Goal: Task Accomplishment & Management: Complete application form

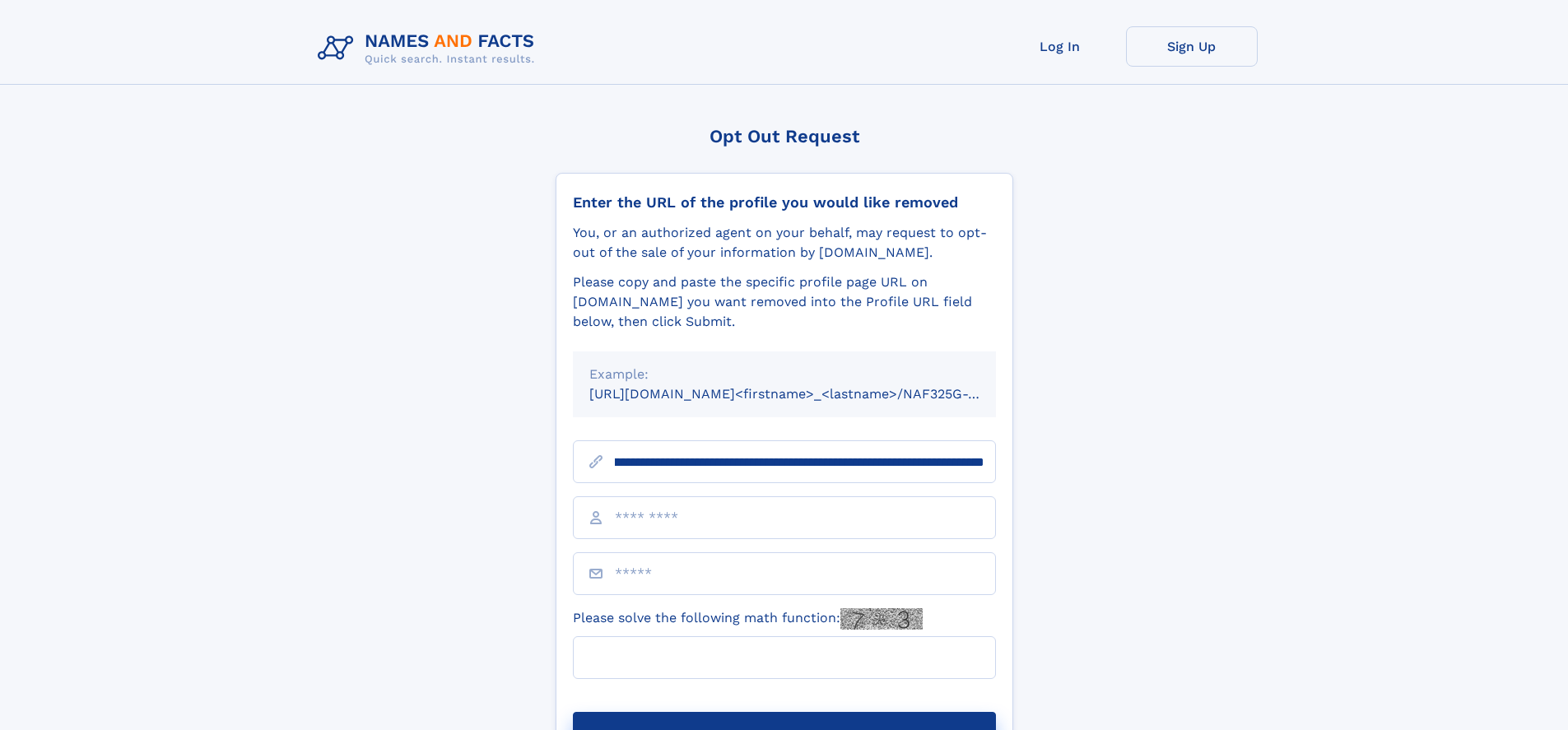
scroll to position [0, 178]
type input "**********"
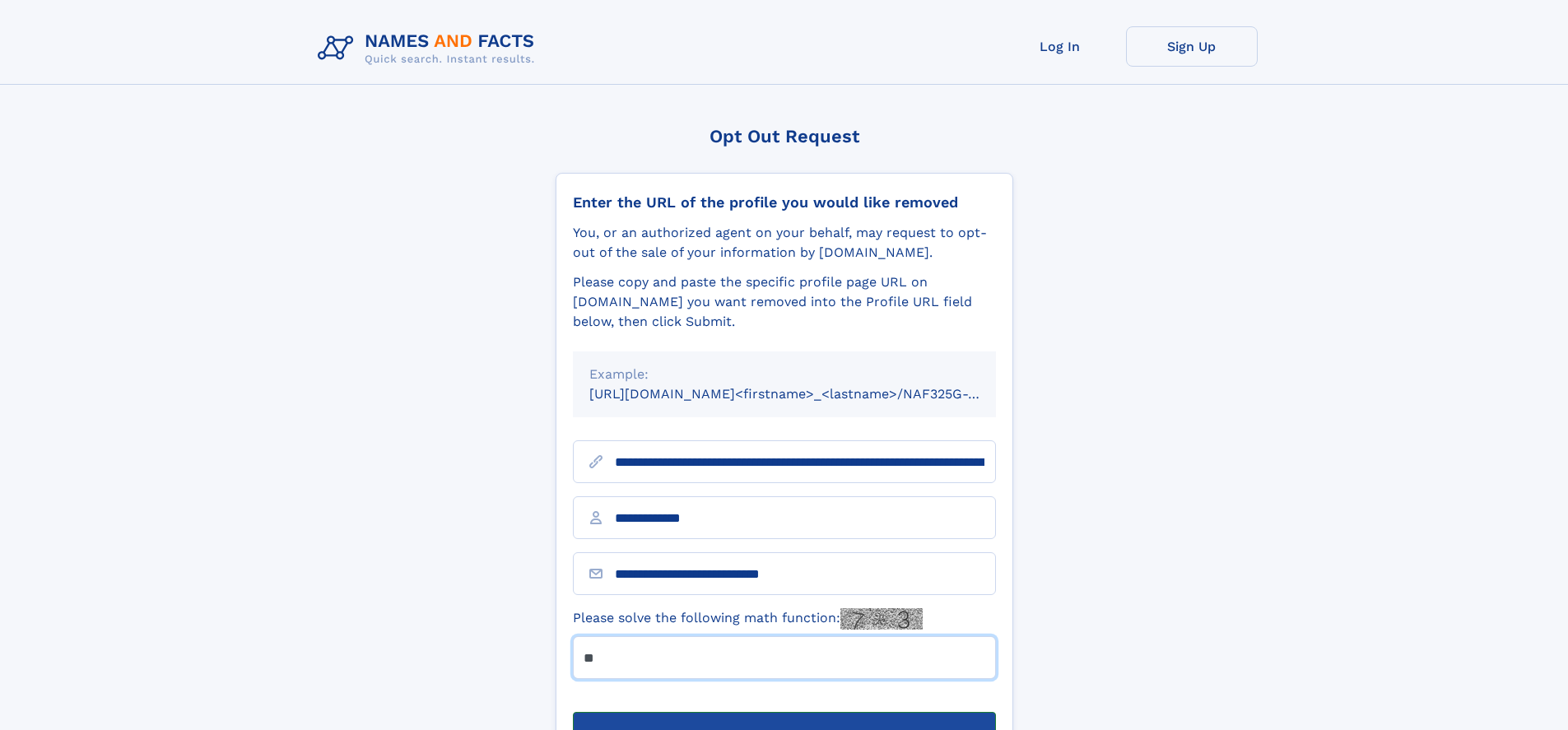
type input "**"
click at [784, 712] on button "Submit Opt Out Request" at bounding box center [784, 739] width 423 height 53
